Goal: Information Seeking & Learning: Learn about a topic

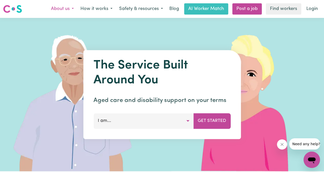
click at [54, 8] on button "About us" at bounding box center [62, 9] width 29 height 11
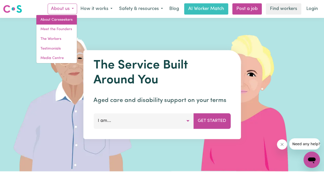
click at [54, 18] on link "About Careseekers" at bounding box center [56, 20] width 40 height 10
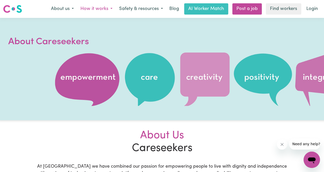
click at [105, 9] on button "How it works" at bounding box center [96, 9] width 39 height 11
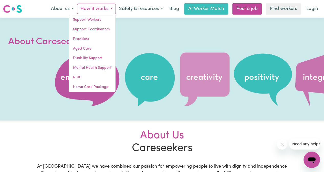
click at [198, 32] on div at bounding box center [162, 69] width 324 height 102
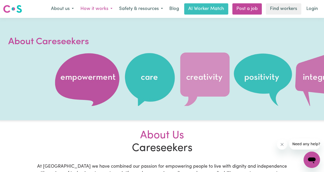
click at [104, 10] on button "How it works" at bounding box center [96, 9] width 39 height 11
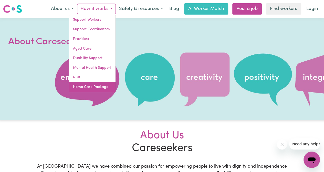
click at [102, 88] on link "Home Care Package" at bounding box center [92, 87] width 47 height 10
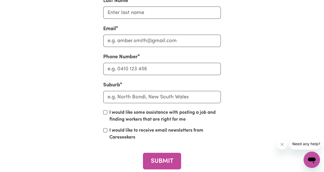
scroll to position [1542, 0]
